Goal: Task Accomplishment & Management: Use online tool/utility

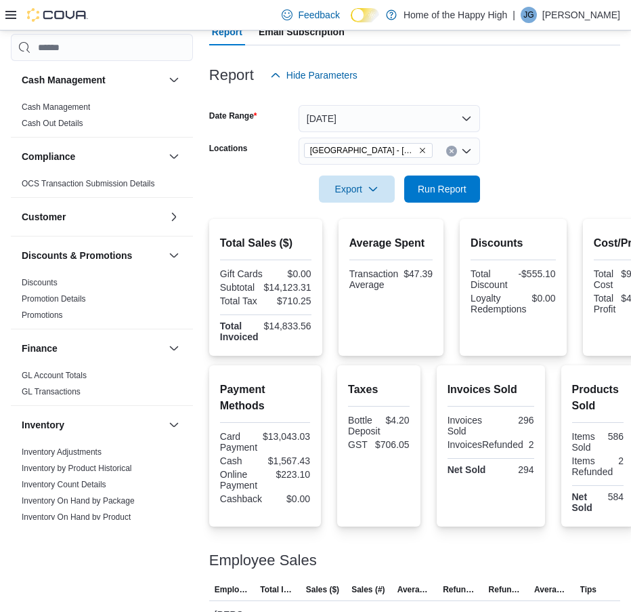
scroll to position [609, 0]
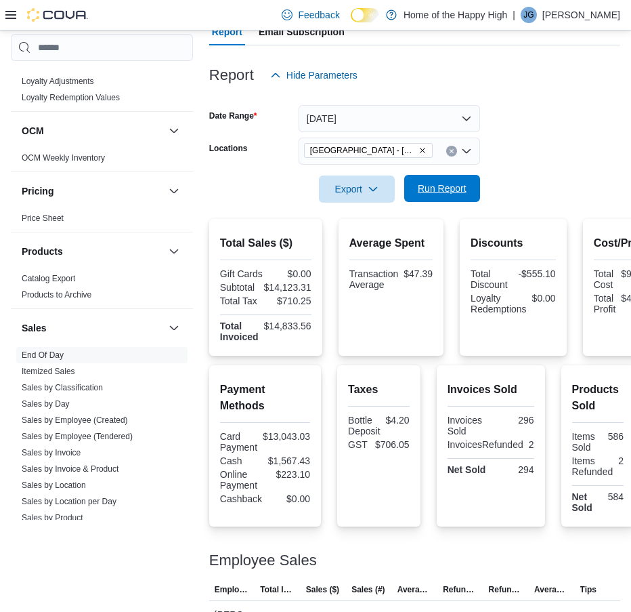
click at [439, 179] on span "Run Report" at bounding box center [442, 188] width 60 height 27
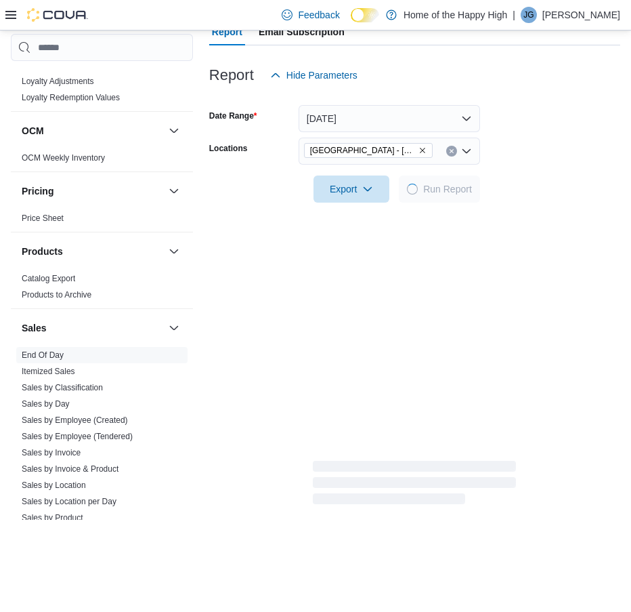
click at [575, 165] on div at bounding box center [414, 170] width 411 height 11
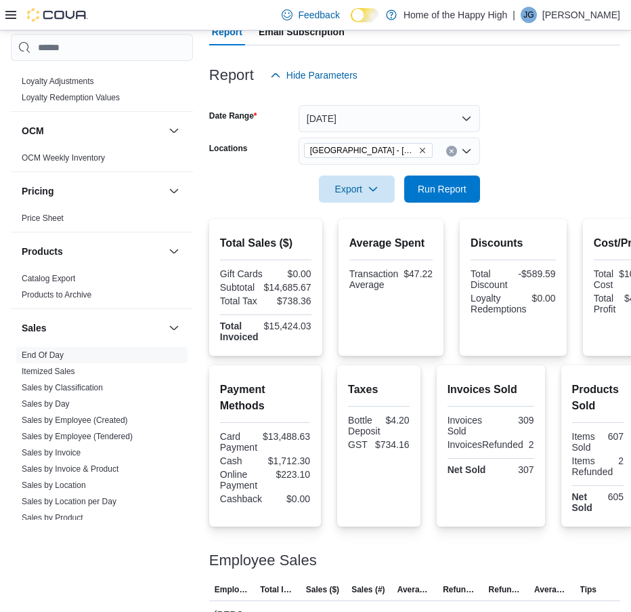
click at [578, 6] on div "Feedback Dark Mode Home of the Happy High | JG Jorja Green" at bounding box center [448, 14] width 344 height 27
click at [575, 13] on p "Jorja Green" at bounding box center [581, 15] width 78 height 16
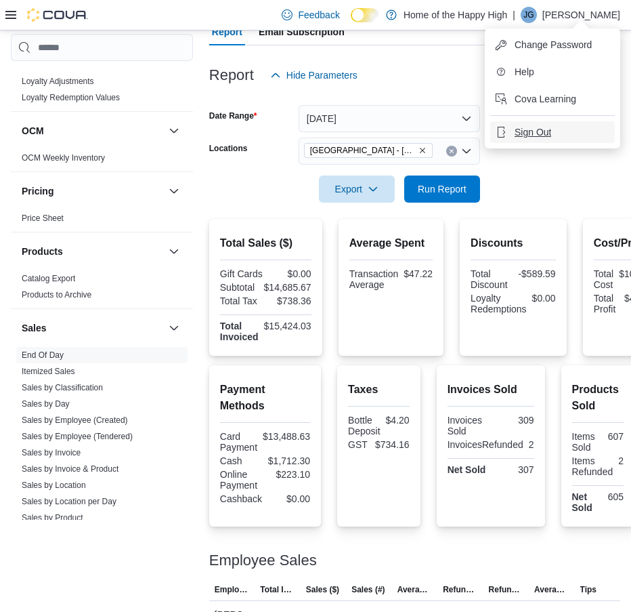
click at [539, 135] on span "Sign Out" at bounding box center [533, 132] width 37 height 14
